Goal: Task Accomplishment & Management: Complete application form

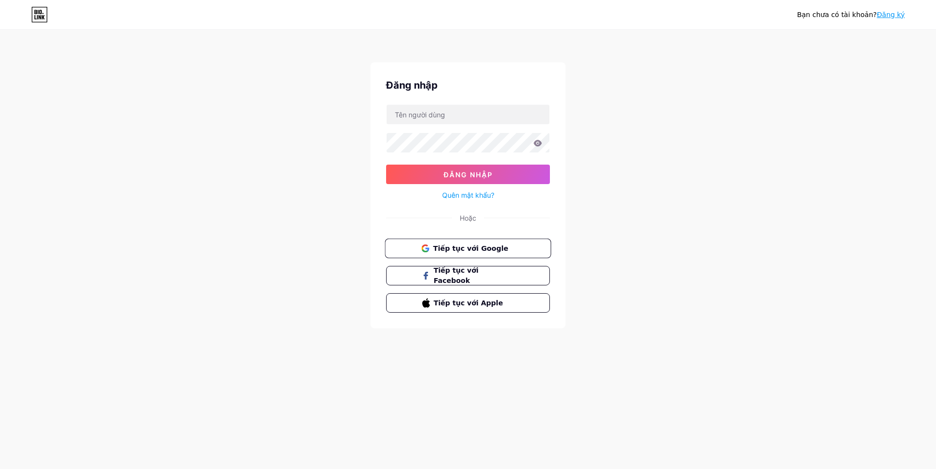
click at [489, 249] on font "Tiếp tục với Google" at bounding box center [470, 248] width 75 height 8
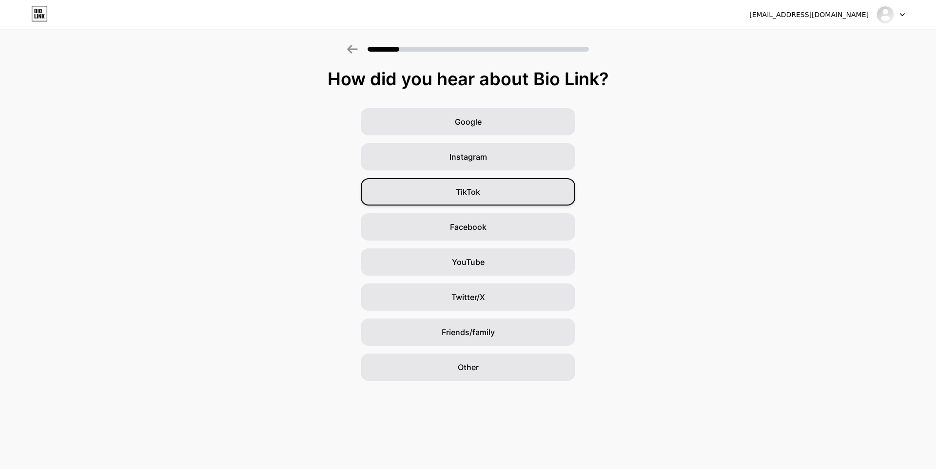
click at [482, 196] on div "TikTok" at bounding box center [468, 191] width 214 height 27
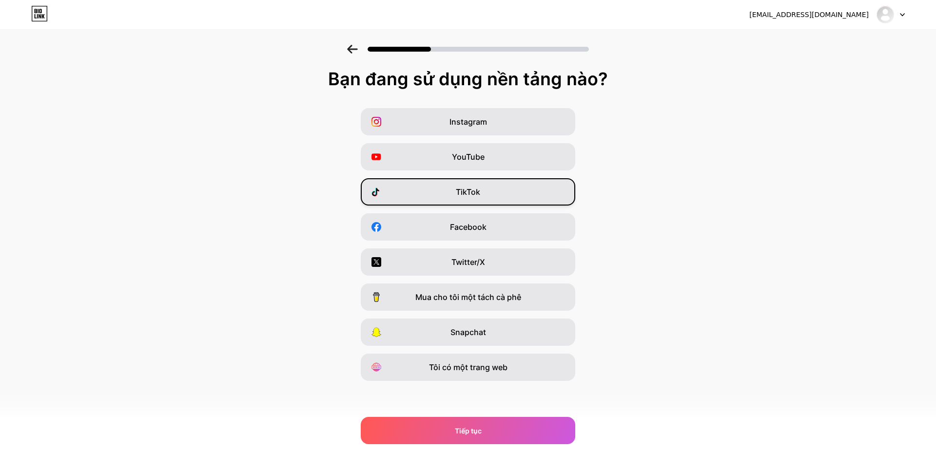
click at [479, 197] on span "TikTok" at bounding box center [468, 192] width 24 height 12
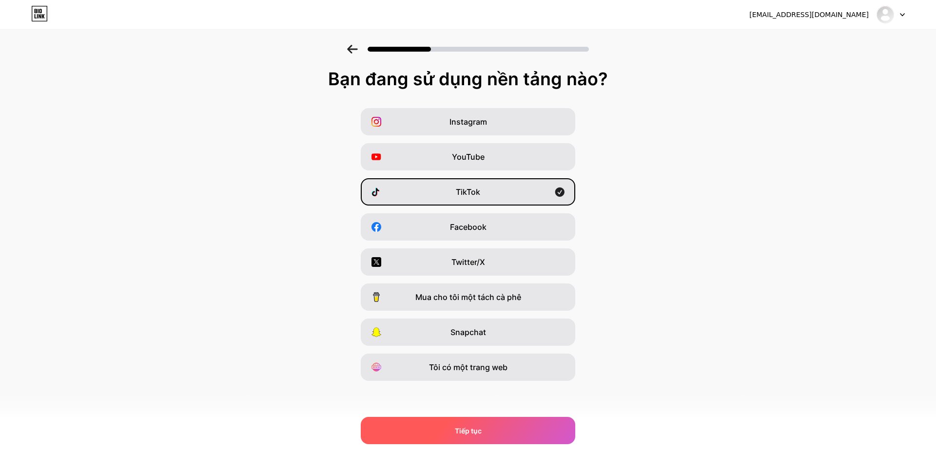
click at [450, 429] on div "Tiếp tục" at bounding box center [468, 430] width 214 height 27
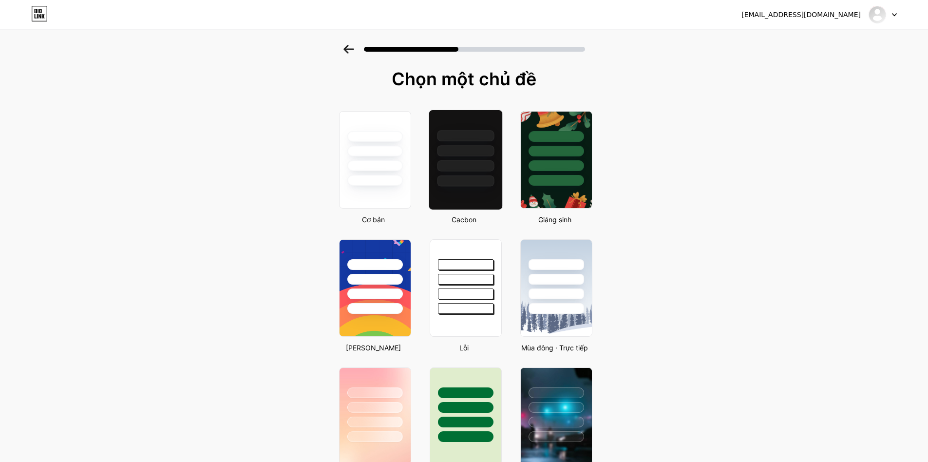
click at [472, 186] on div at bounding box center [465, 180] width 57 height 11
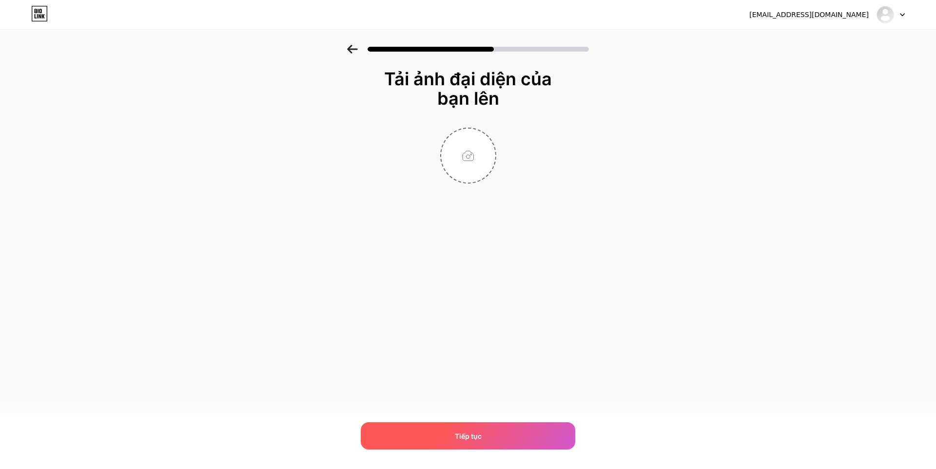
click at [455, 430] on div "Tiếp tục" at bounding box center [468, 436] width 214 height 27
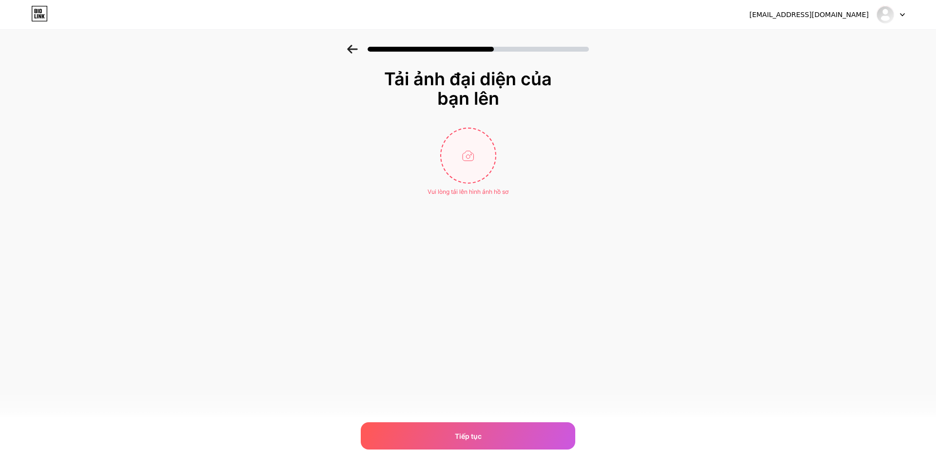
click at [465, 167] on input "file" at bounding box center [468, 156] width 54 height 54
type input "C:\fakepath\7.jpg"
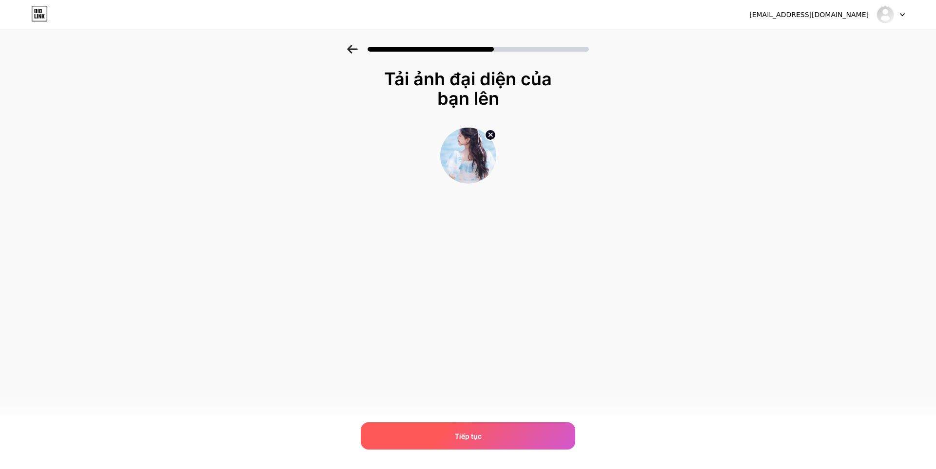
click at [467, 432] on font "Tiếp tục" at bounding box center [468, 436] width 27 height 8
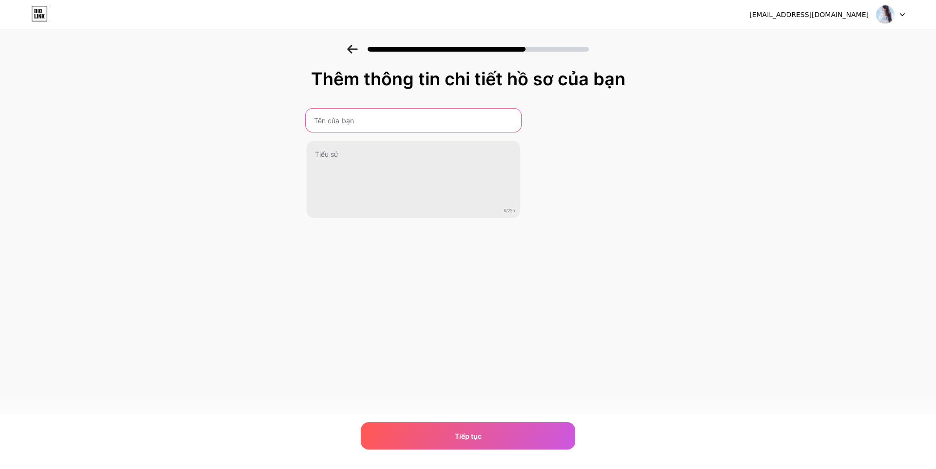
click at [346, 125] on input "text" at bounding box center [412, 120] width 215 height 23
click at [365, 123] on input "bonnieno" at bounding box center [412, 120] width 215 height 23
type input "bonnieno01"
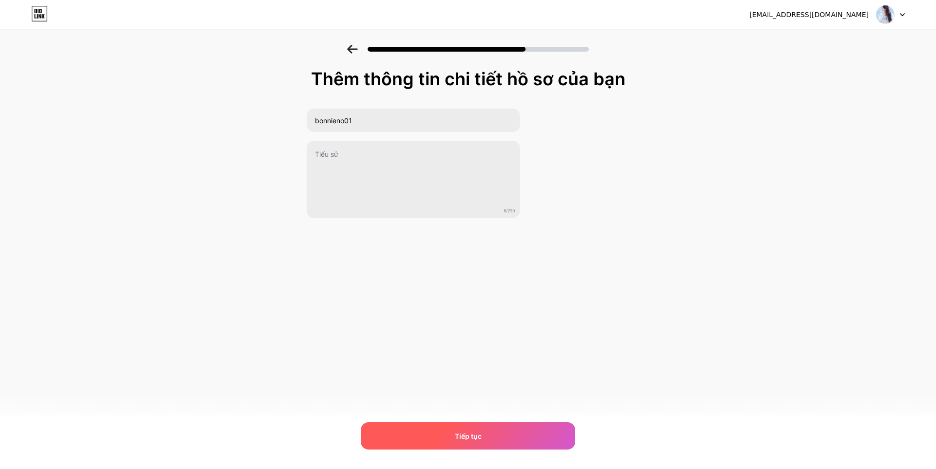
click at [462, 430] on div "Tiếp tục" at bounding box center [468, 436] width 214 height 27
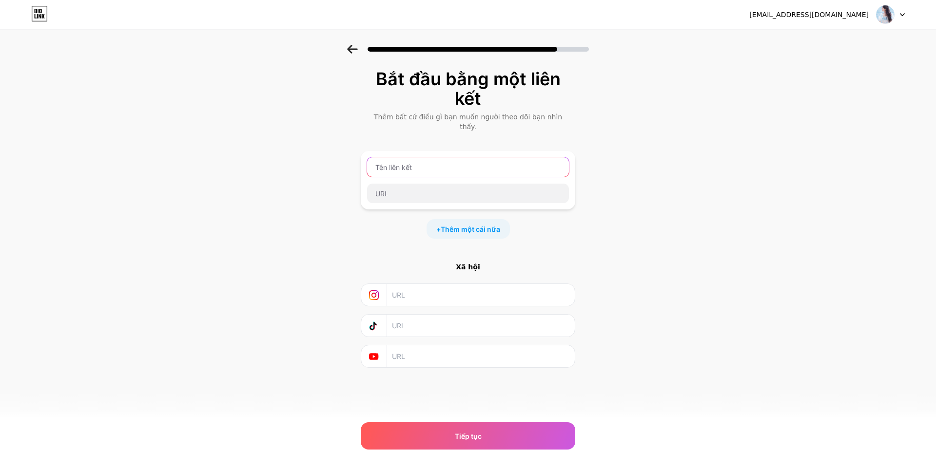
click at [444, 160] on input "text" at bounding box center [468, 166] width 202 height 19
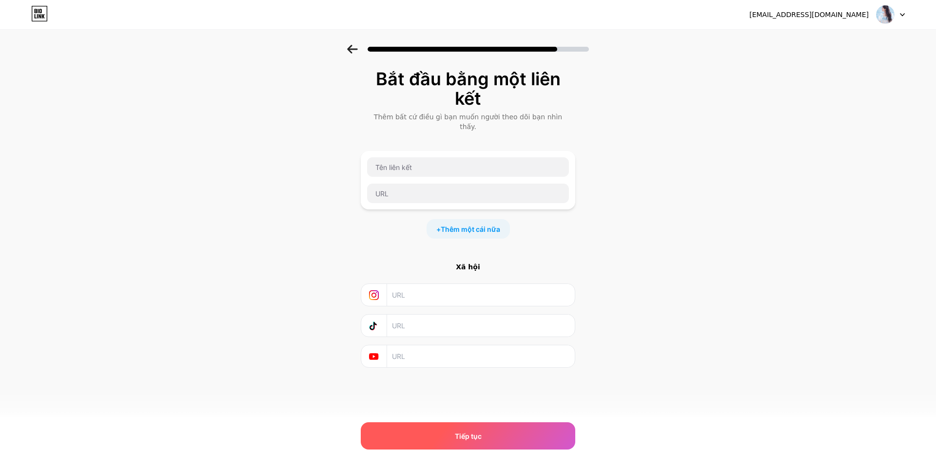
click at [452, 427] on div "Tiếp tục" at bounding box center [468, 436] width 214 height 27
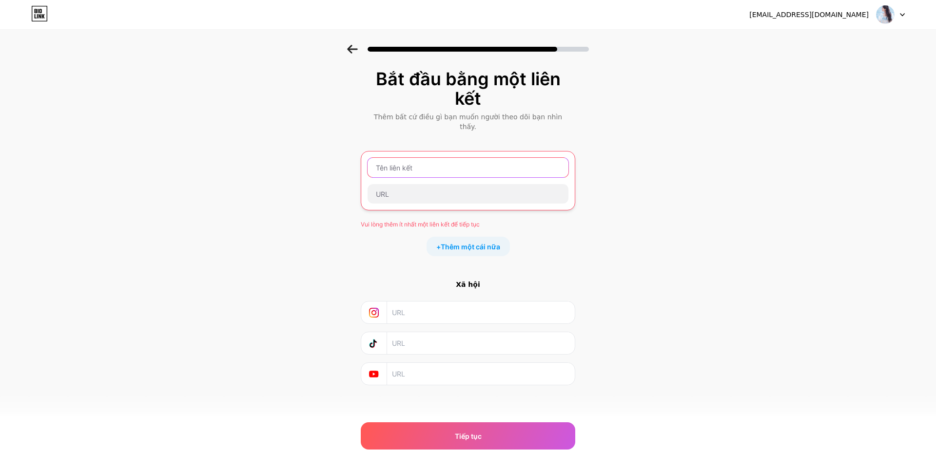
click at [415, 162] on input "text" at bounding box center [467, 167] width 201 height 19
paste input "https://4app9.qq8893.com/register.html"
type input "https://4app9.qq8893.com/register.html"
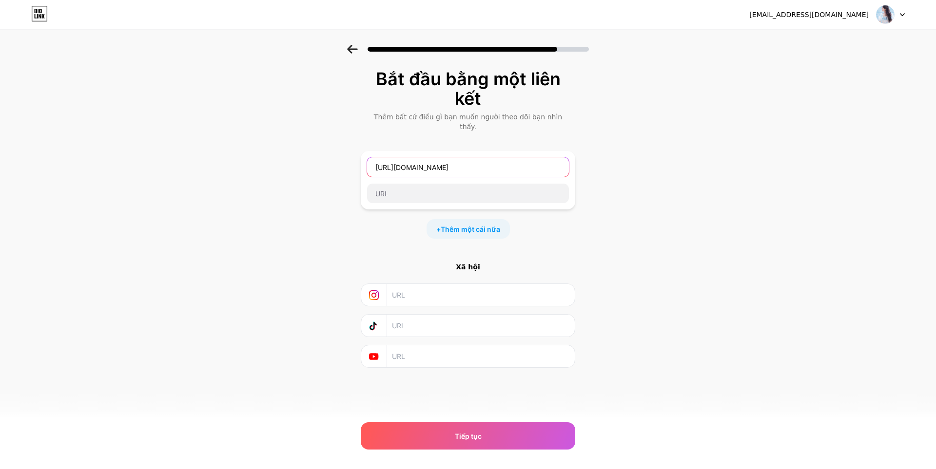
drag, startPoint x: 510, startPoint y: 161, endPoint x: 364, endPoint y: 162, distance: 145.7
click at [364, 162] on div "https://4app9.qq8893.com/register.html" at bounding box center [468, 180] width 214 height 58
click at [401, 186] on input "text" at bounding box center [468, 193] width 202 height 19
paste input "https://4app9.qq8893.com/register.html"
type input "https://4app9.qq8893.com/register.html"
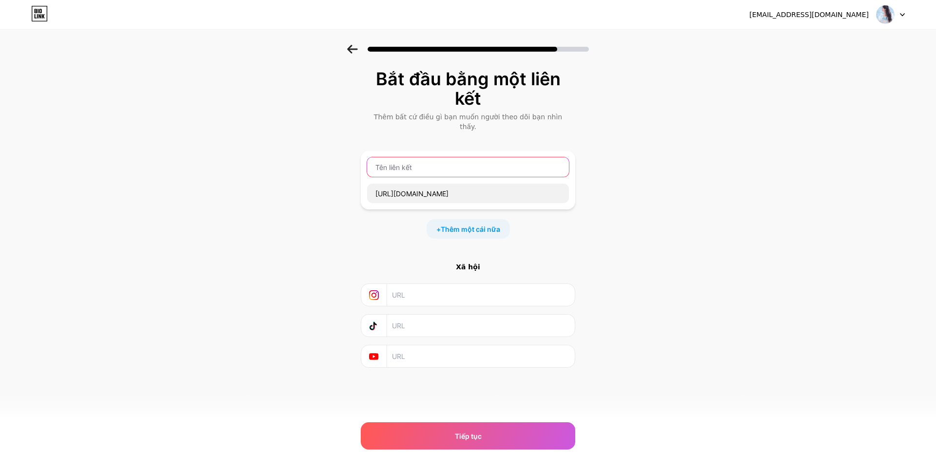
click at [409, 162] on input "text" at bounding box center [468, 166] width 202 height 19
type input "qq88"
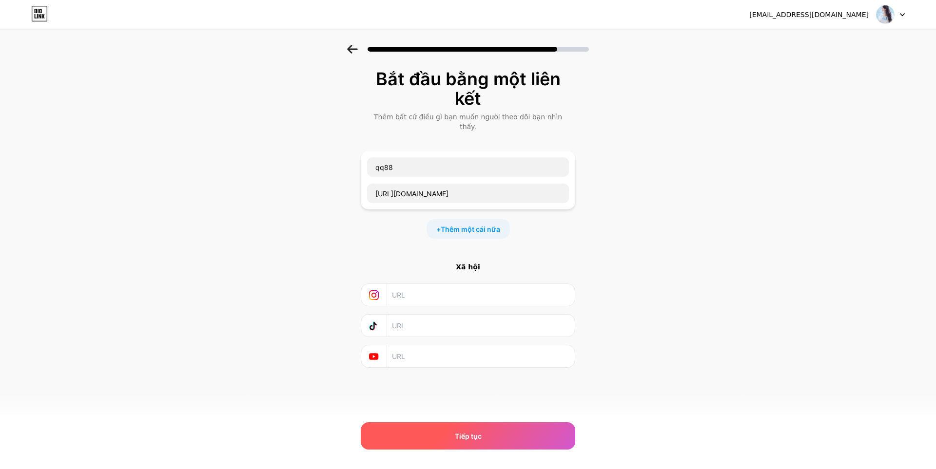
click at [462, 432] on font "Tiếp tục" at bounding box center [468, 436] width 27 height 8
click at [462, 436] on font "Tiếp tục" at bounding box center [468, 436] width 27 height 8
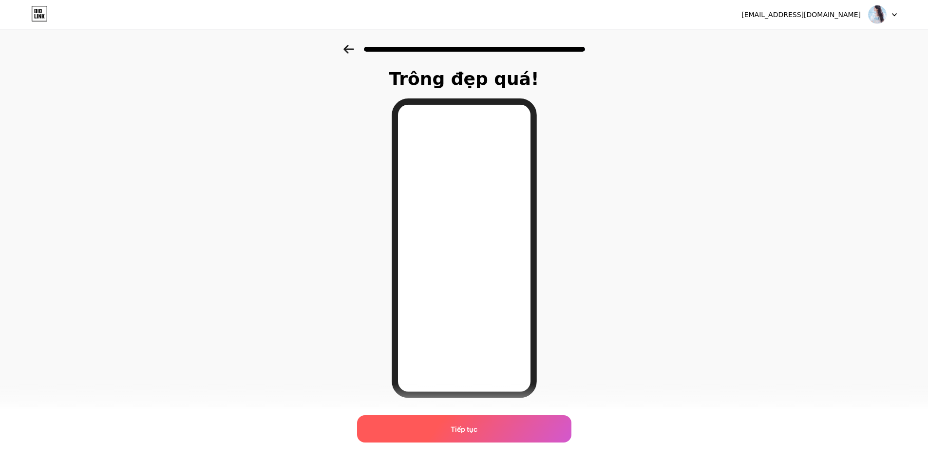
click at [466, 431] on font "Tiếp tục" at bounding box center [464, 429] width 27 height 8
